Goal: Browse casually

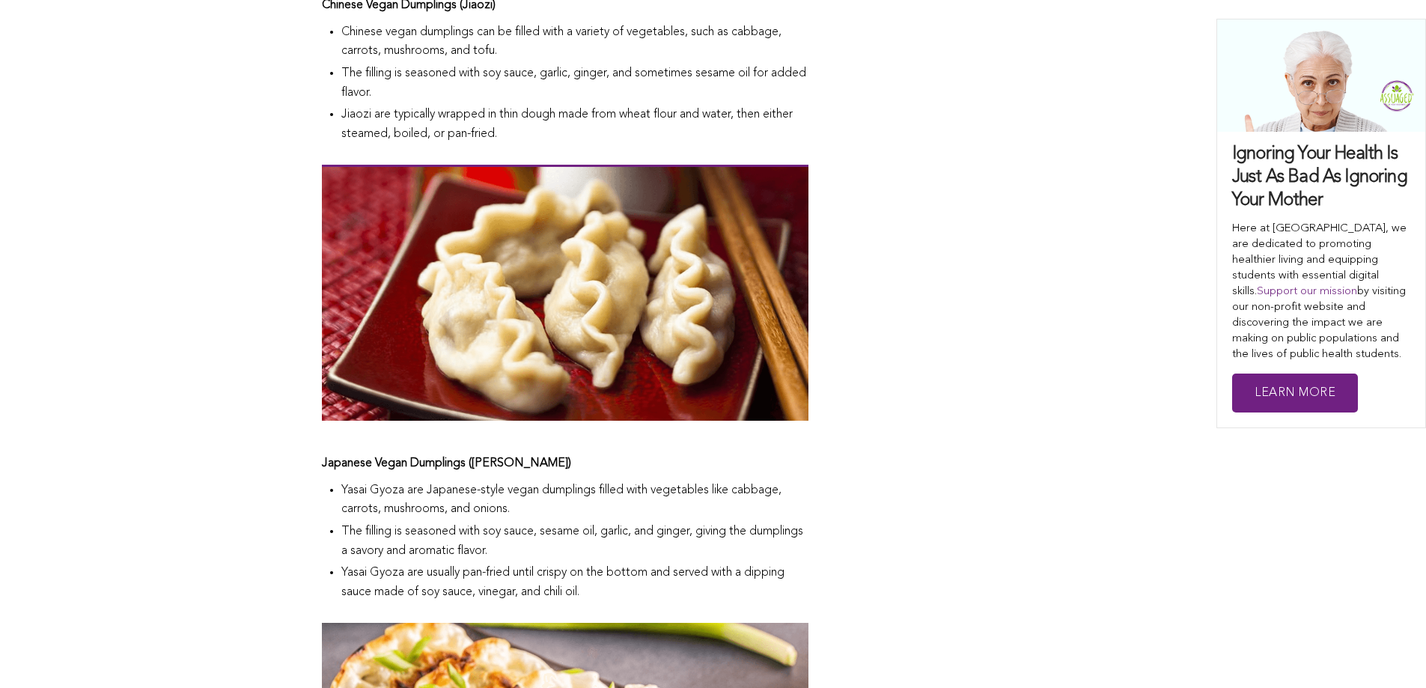
scroll to position [1646, 0]
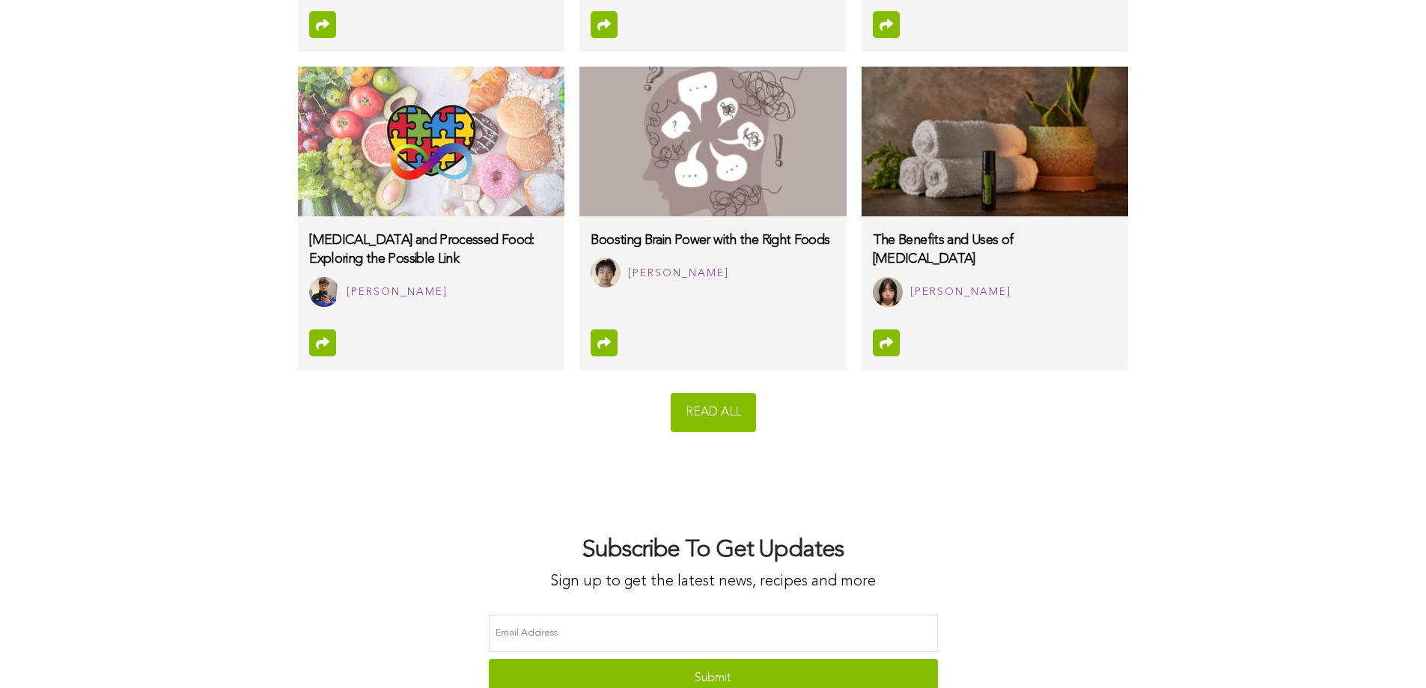
scroll to position [10608, 0]
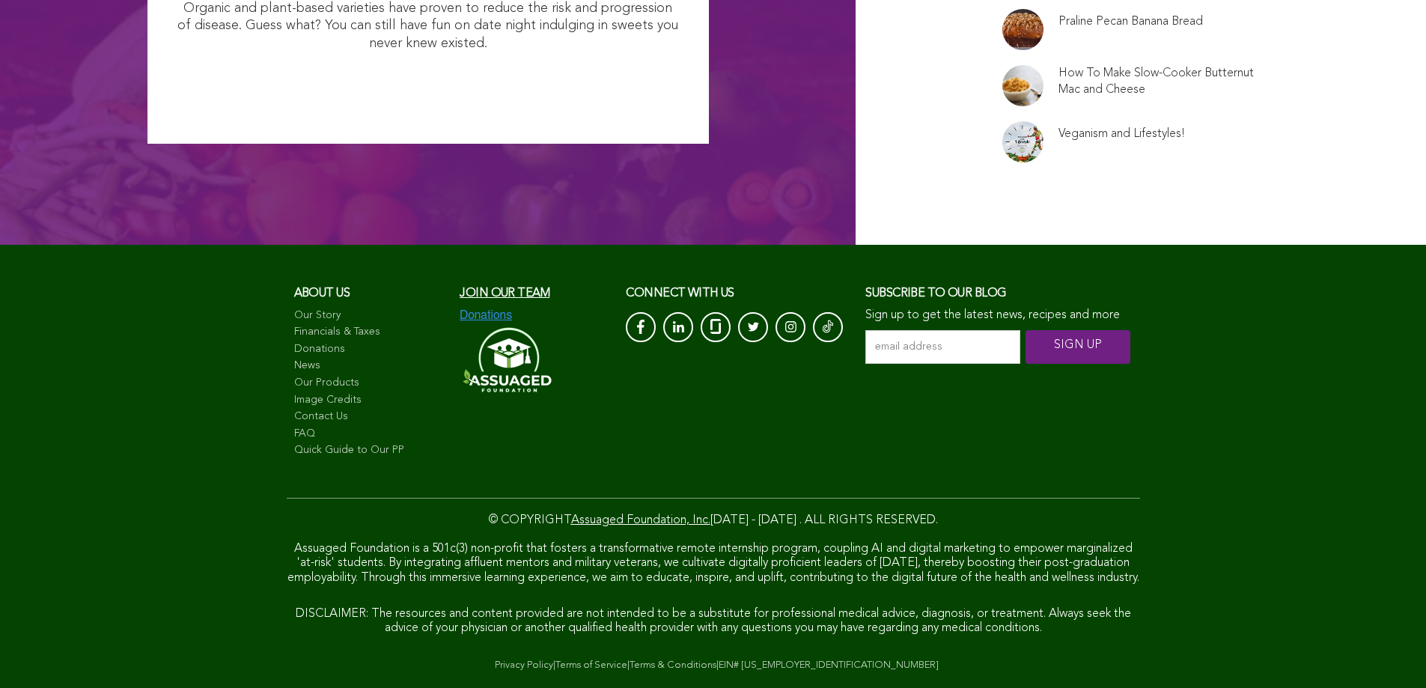
scroll to position [13517, 0]
drag, startPoint x: 503, startPoint y: 538, endPoint x: 554, endPoint y: 535, distance: 51.0
click at [554, 543] on span "Assuaged Foundation is a 501c(3) non-profit that fosters a transformative remot…" at bounding box center [713, 563] width 852 height 40
